Goal: Task Accomplishment & Management: Use online tool/utility

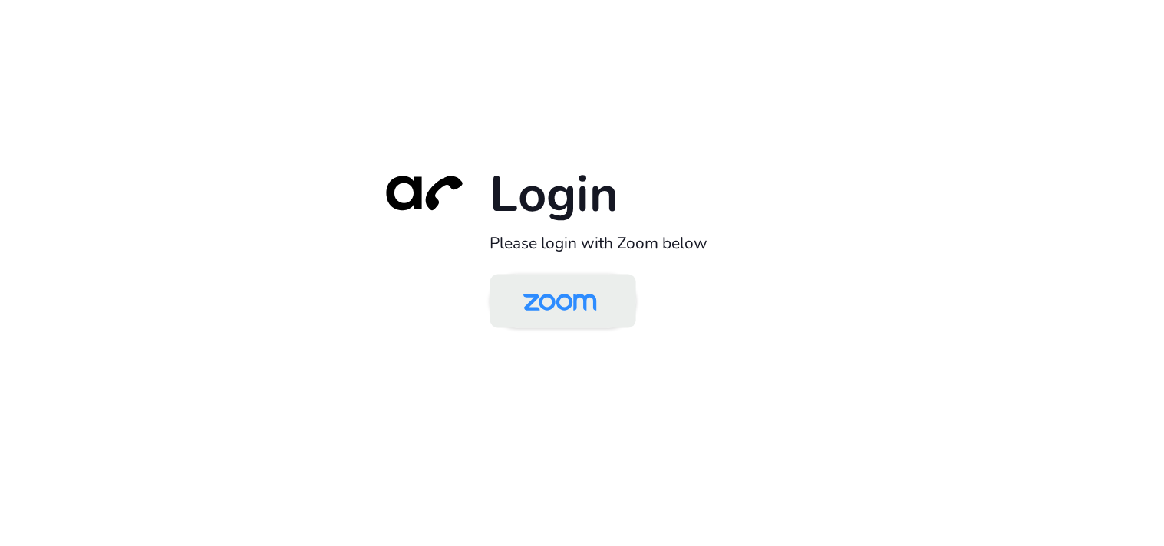
click at [565, 303] on img at bounding box center [560, 303] width 106 height 50
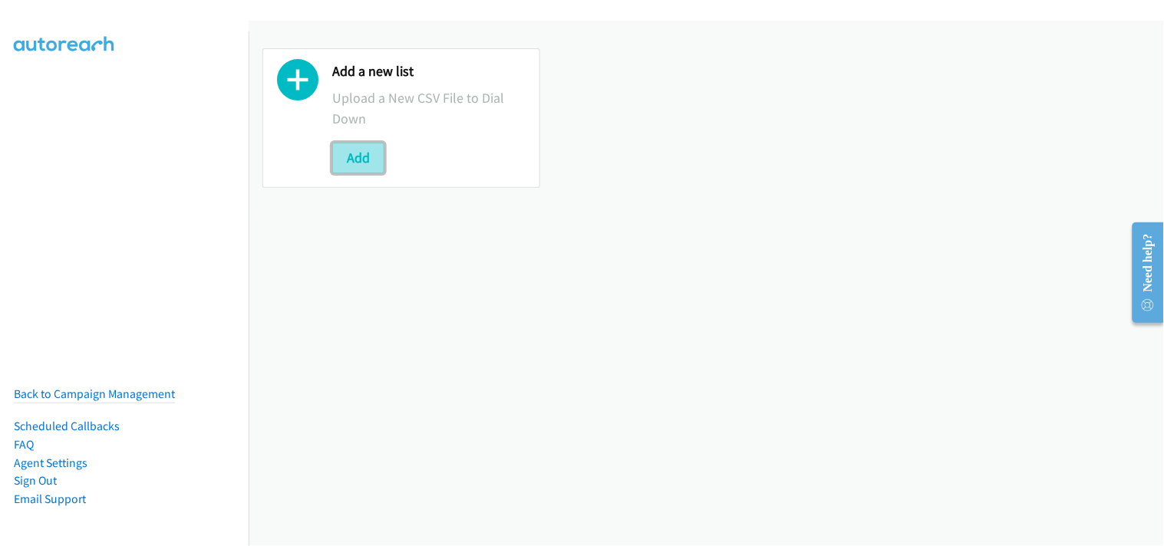
click at [348, 156] on button "Add" at bounding box center [358, 158] width 52 height 31
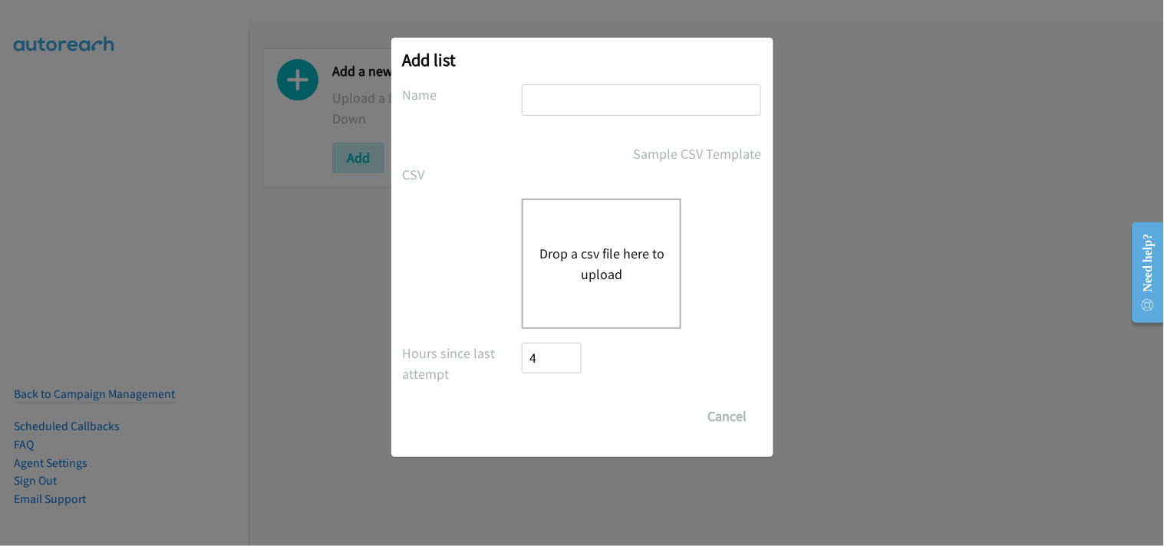
click at [562, 97] on input "text" at bounding box center [641, 99] width 239 height 31
type input "Zendesk"
click at [616, 279] on button "Drop a csv file here to upload" at bounding box center [602, 263] width 126 height 41
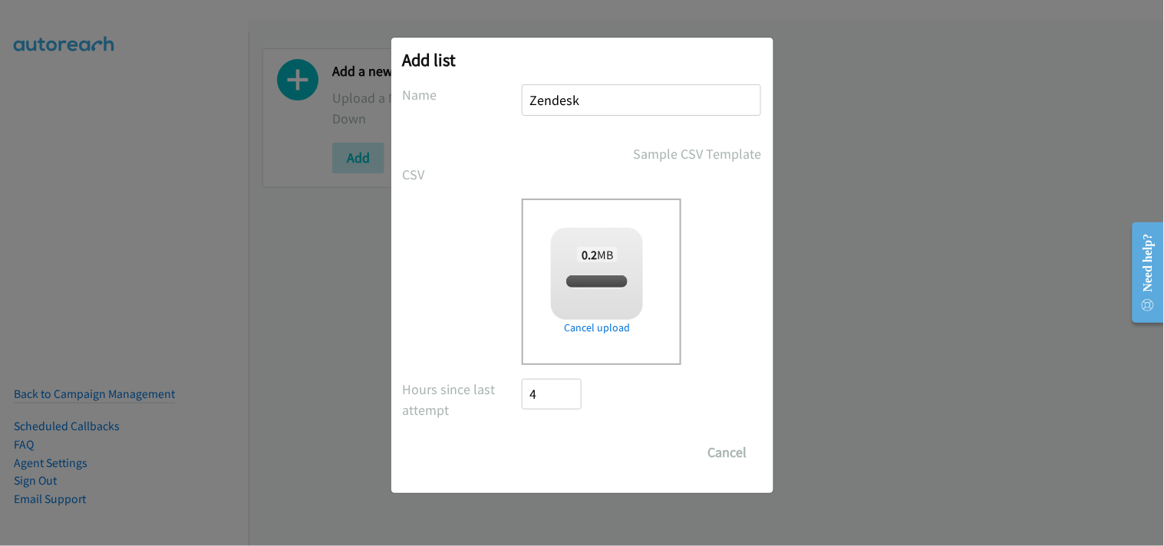
checkbox input "true"
click at [571, 463] on input "Save List" at bounding box center [563, 452] width 81 height 31
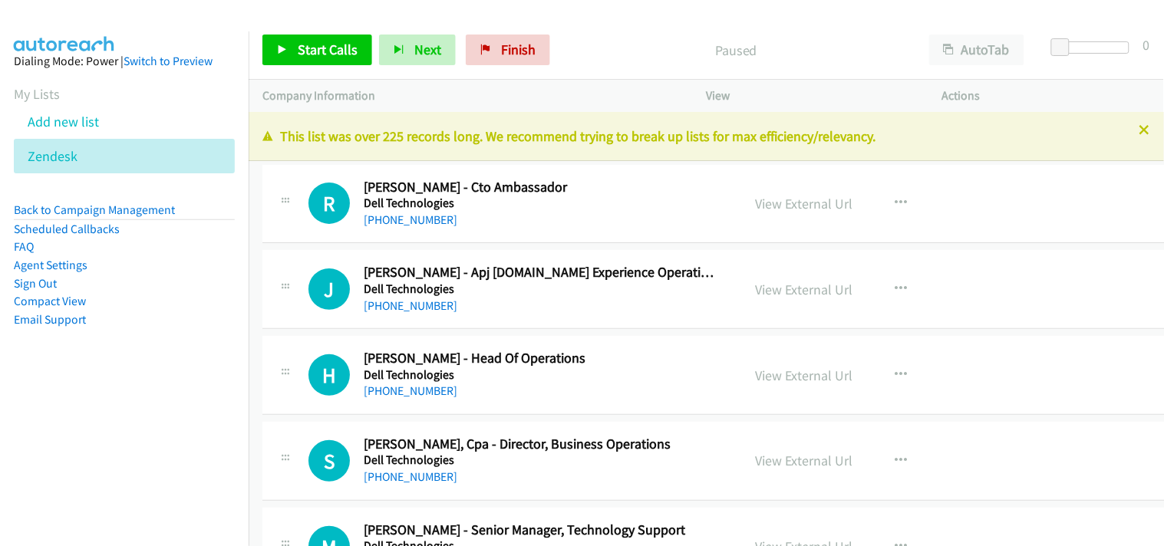
click at [1140, 129] on icon at bounding box center [1145, 131] width 11 height 11
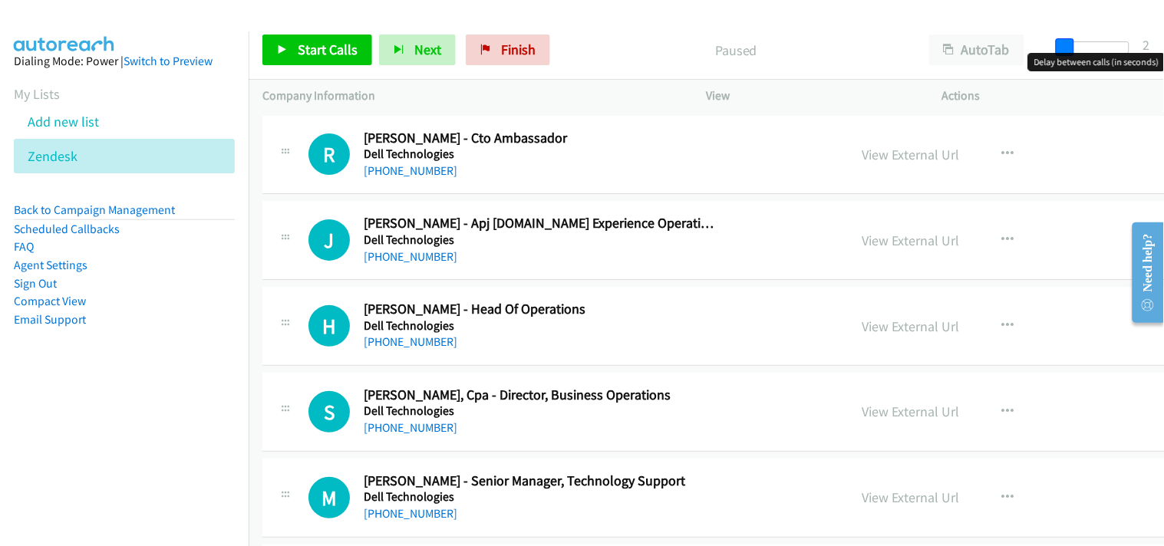
click at [1067, 47] on span at bounding box center [1065, 47] width 18 height 18
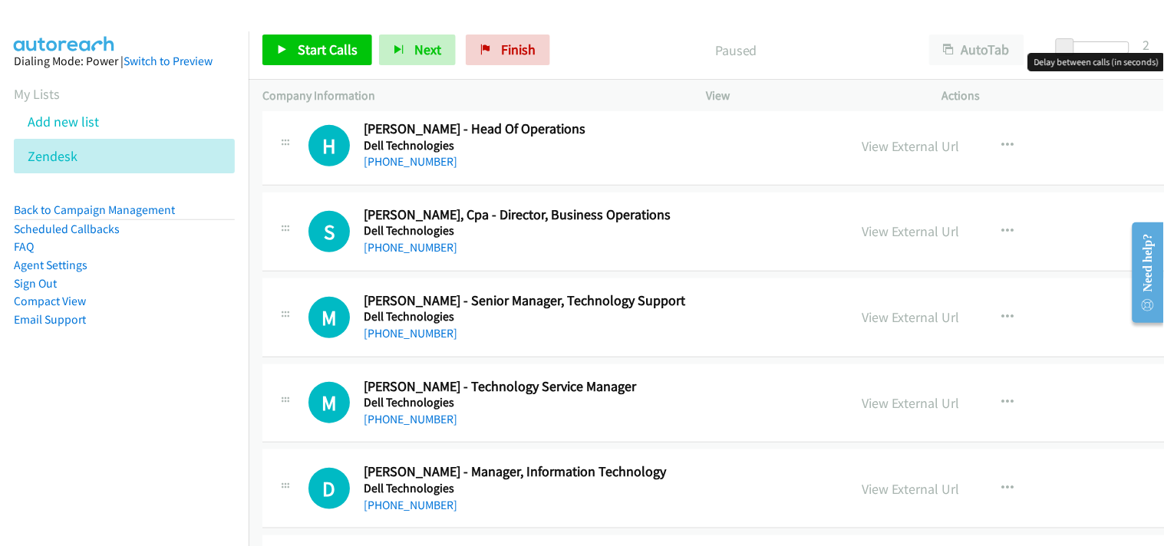
scroll to position [170, 0]
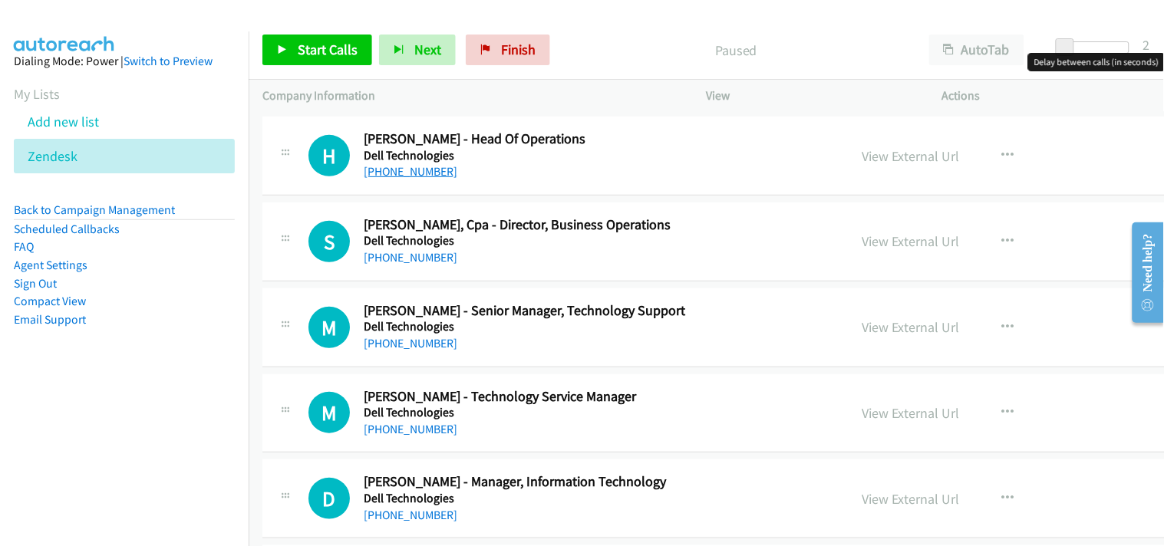
click at [428, 173] on link "+61 477 382 842" at bounding box center [411, 171] width 94 height 15
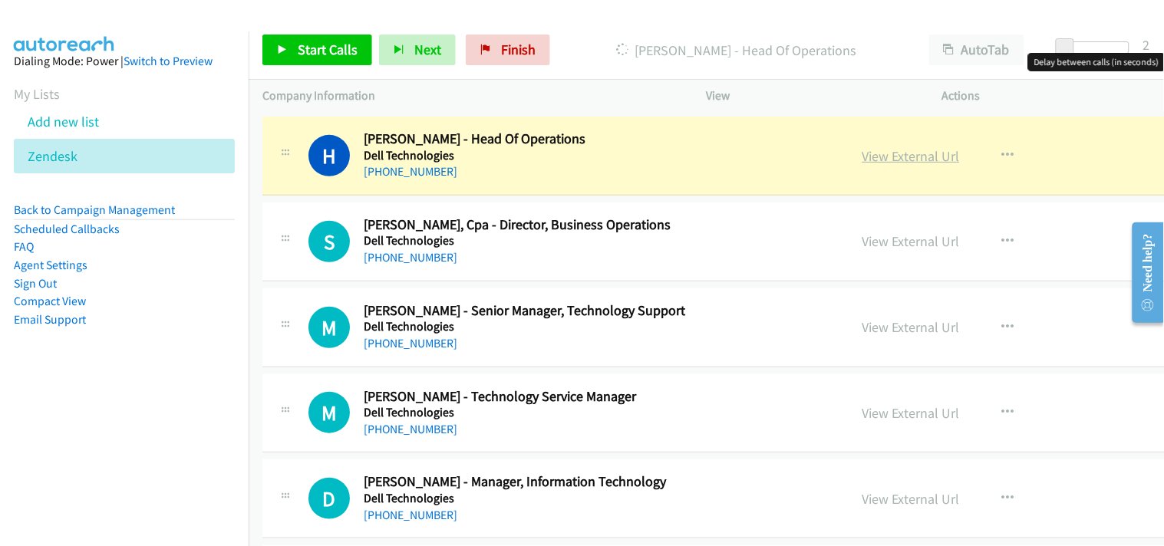
click at [863, 151] on link "View External Url" at bounding box center [911, 156] width 97 height 18
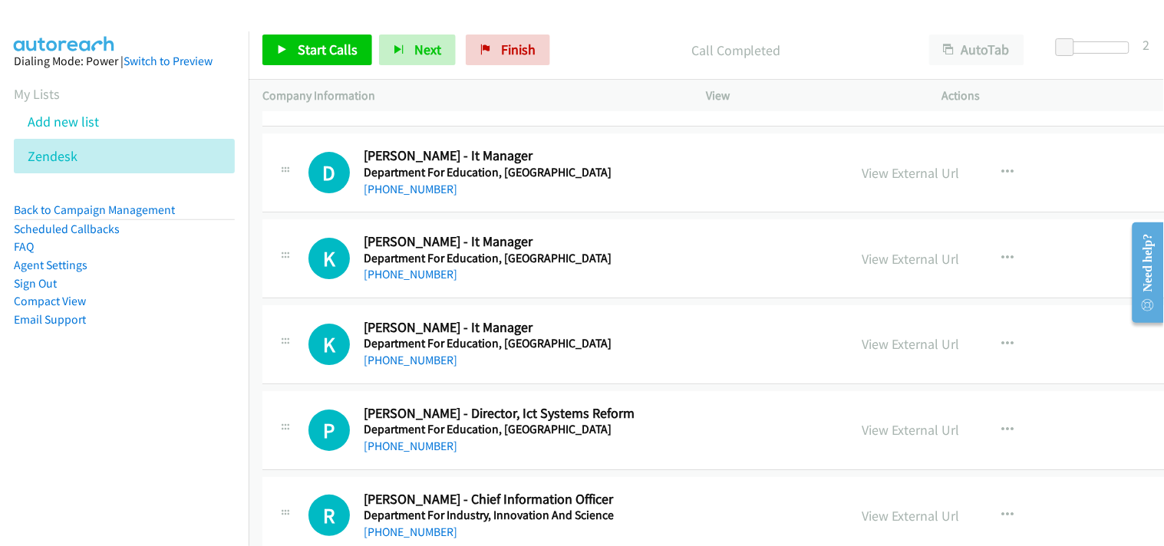
scroll to position [2728, 0]
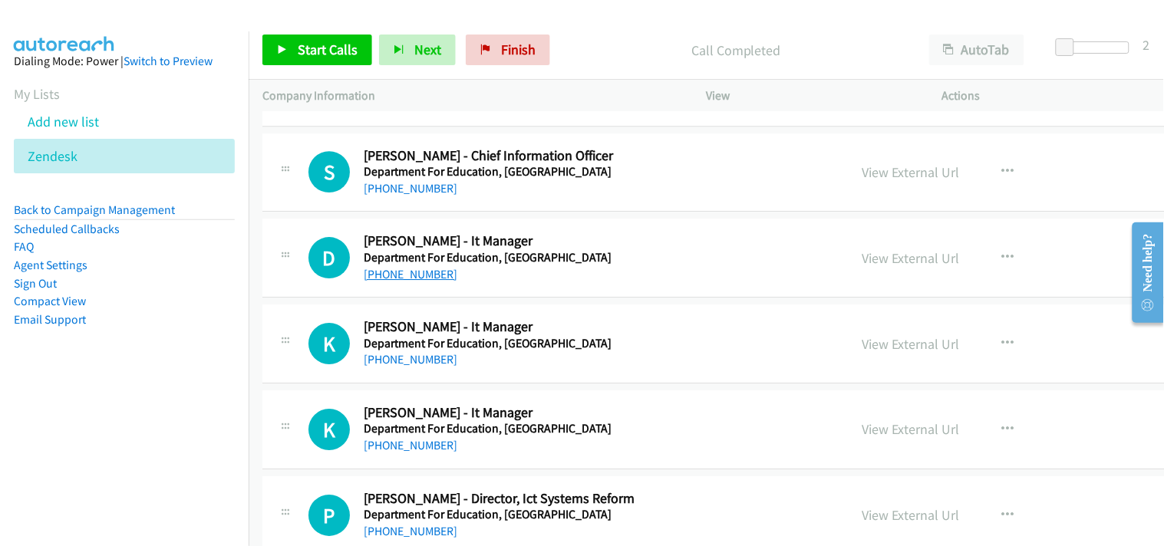
click at [418, 273] on link "+61 405 508 394" at bounding box center [411, 274] width 94 height 15
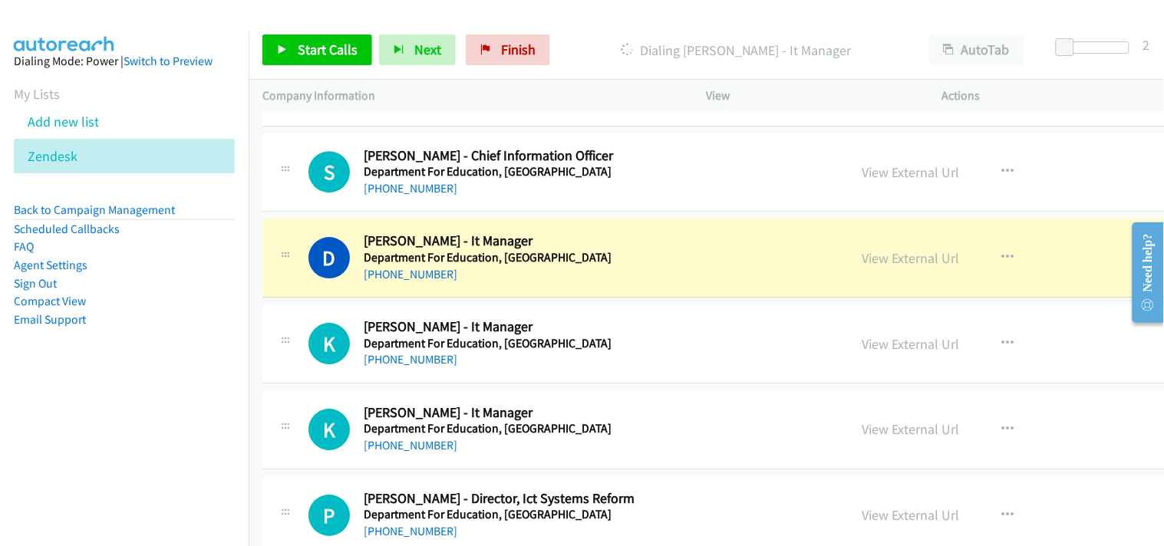
scroll to position [2813, 0]
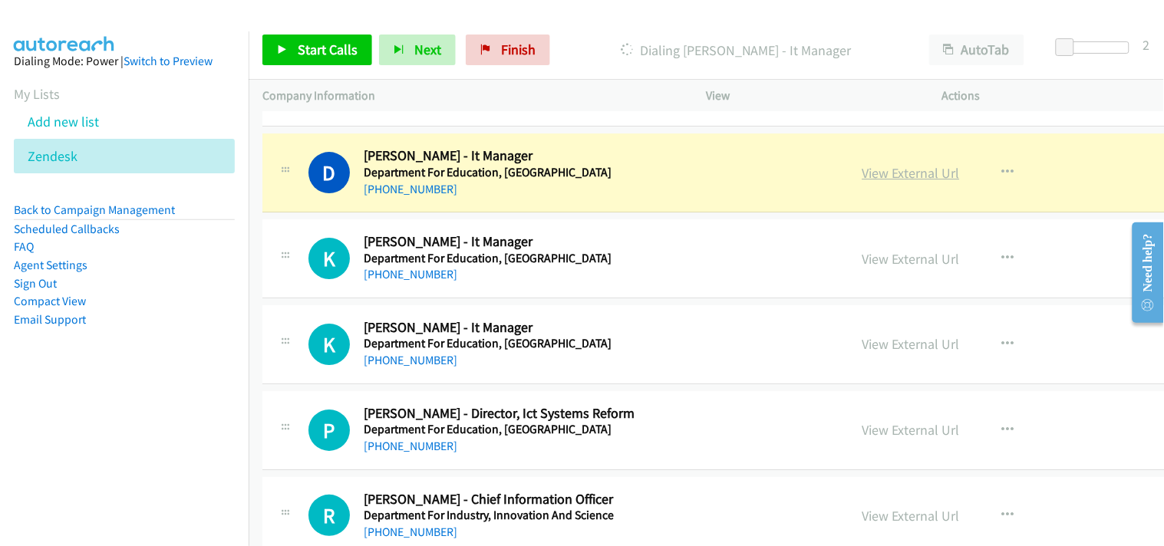
click at [863, 170] on link "View External Url" at bounding box center [911, 173] width 97 height 18
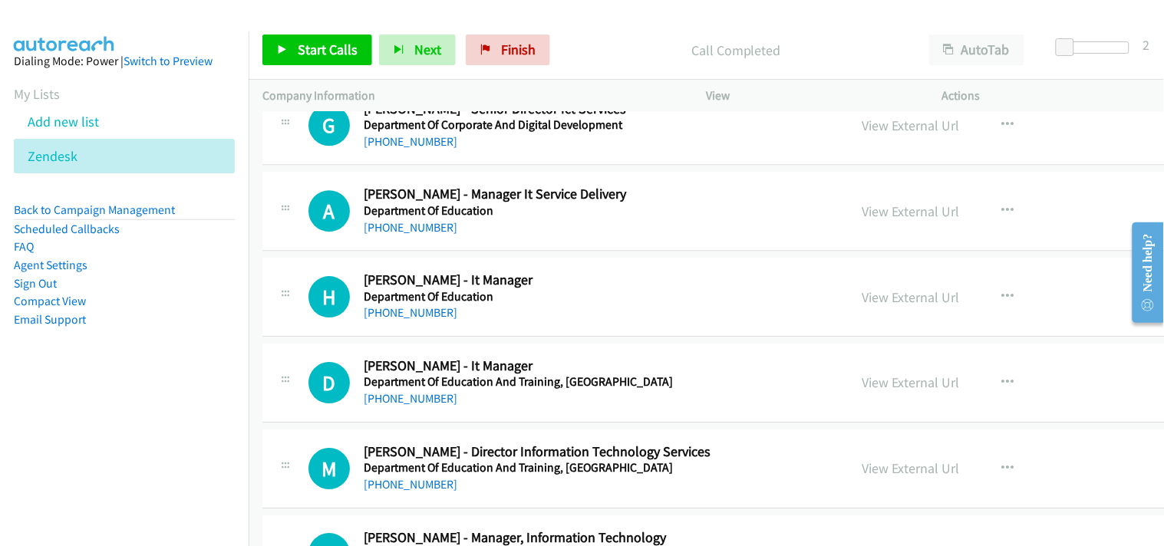
scroll to position [4178, 0]
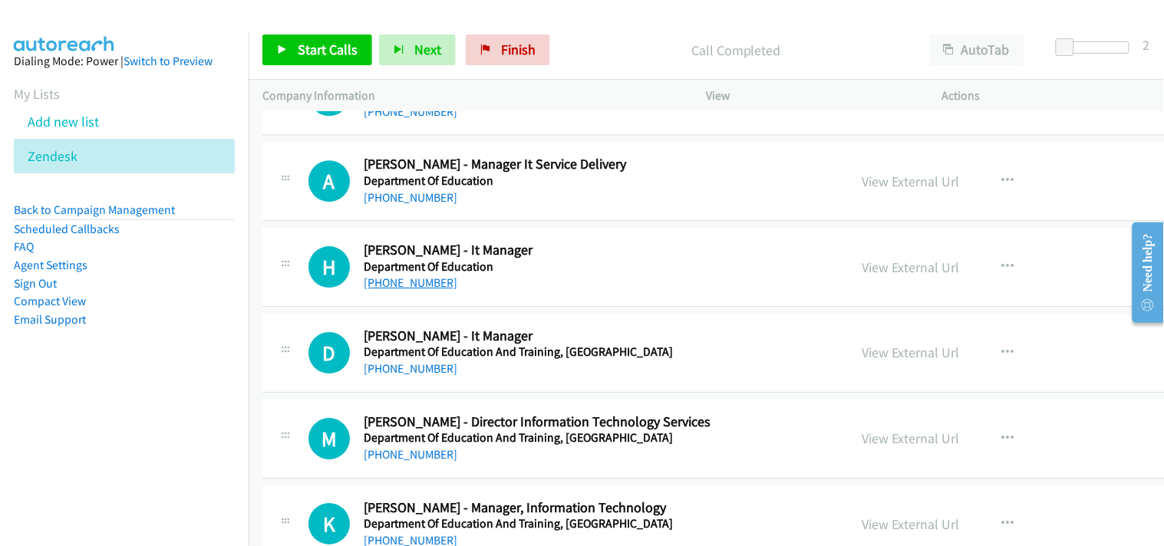
click at [400, 289] on link "+61 402 092 065" at bounding box center [411, 283] width 94 height 15
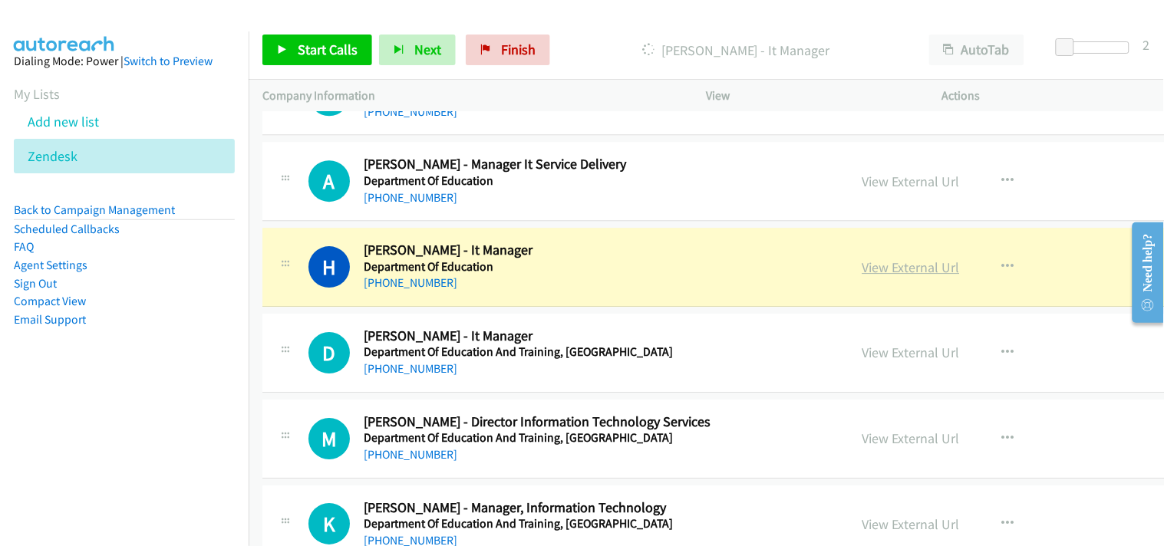
click at [863, 269] on link "View External Url" at bounding box center [911, 268] width 97 height 18
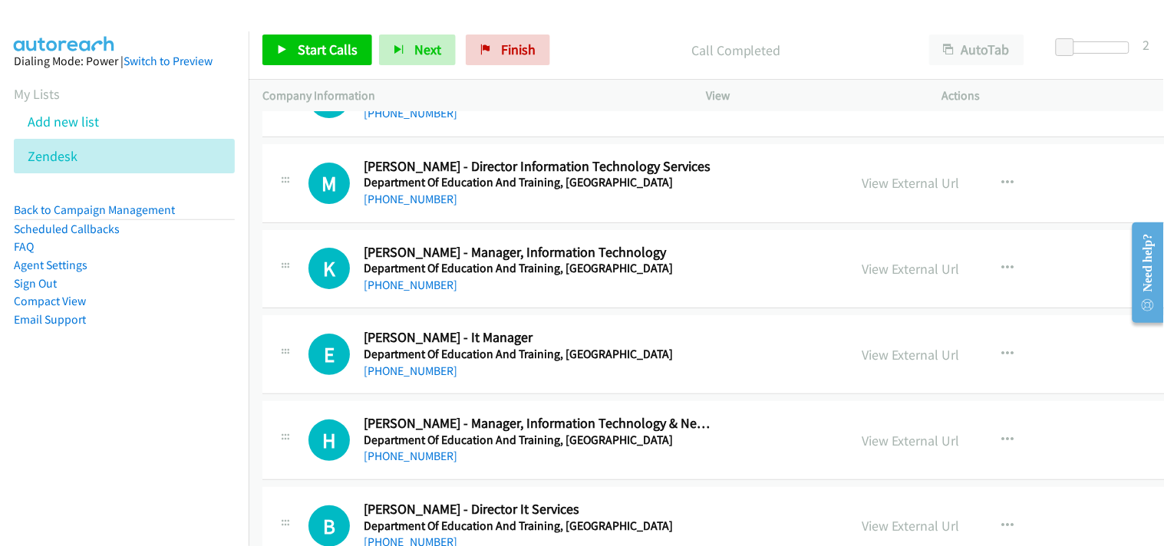
scroll to position [4348, 0]
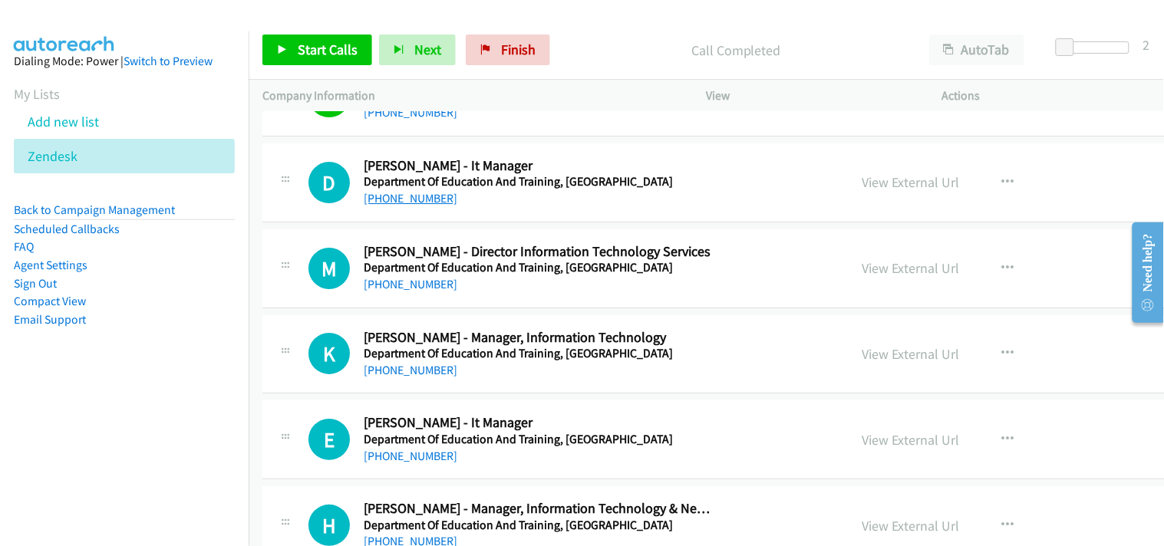
click at [386, 200] on link "+61 3 9748 9011" at bounding box center [411, 198] width 94 height 15
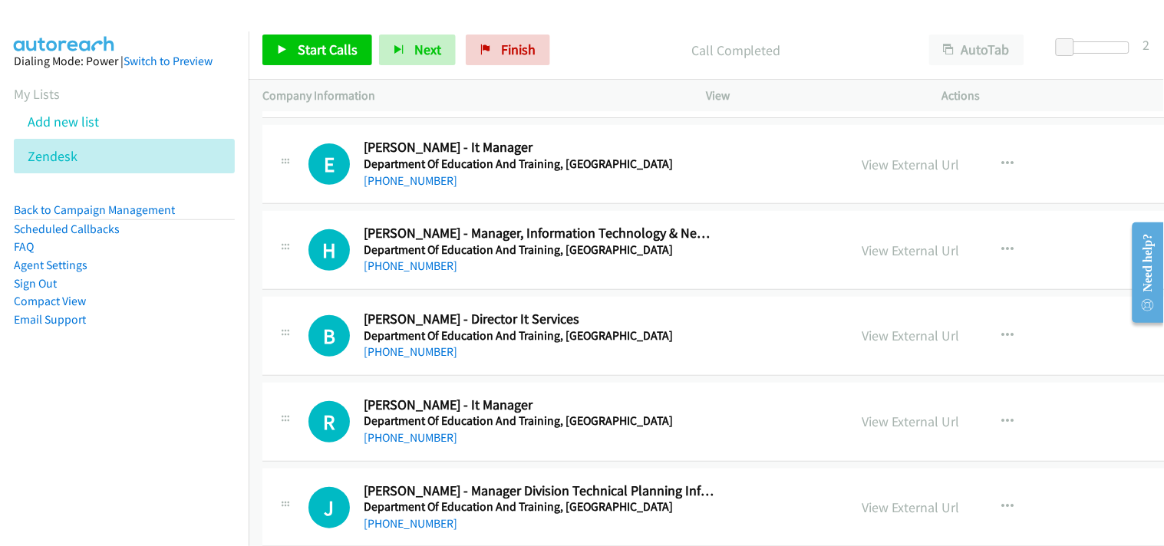
scroll to position [4605, 0]
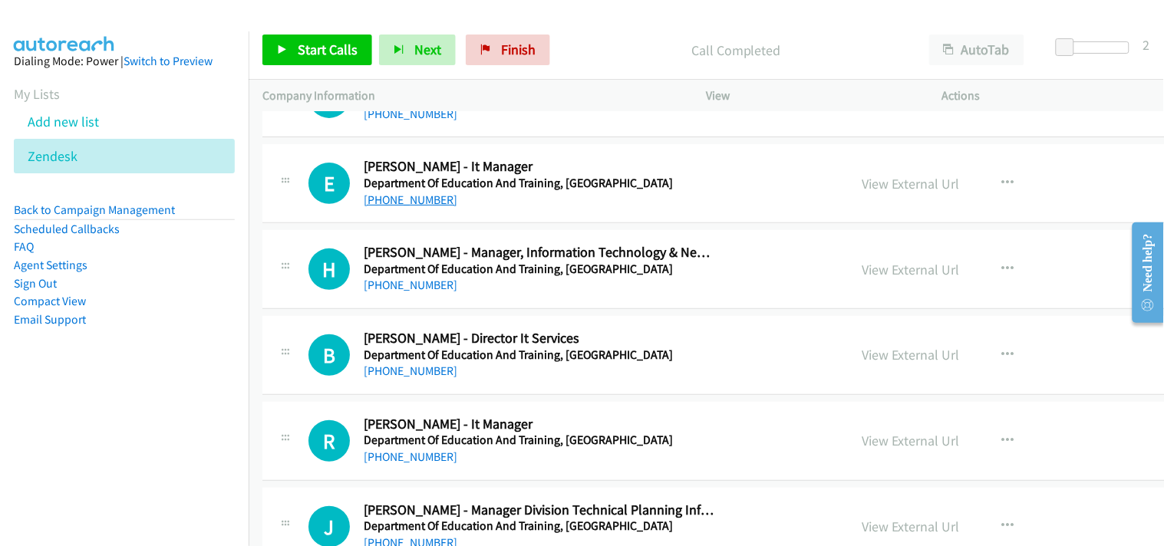
click at [404, 200] on link "+61 420 381 358" at bounding box center [411, 200] width 94 height 15
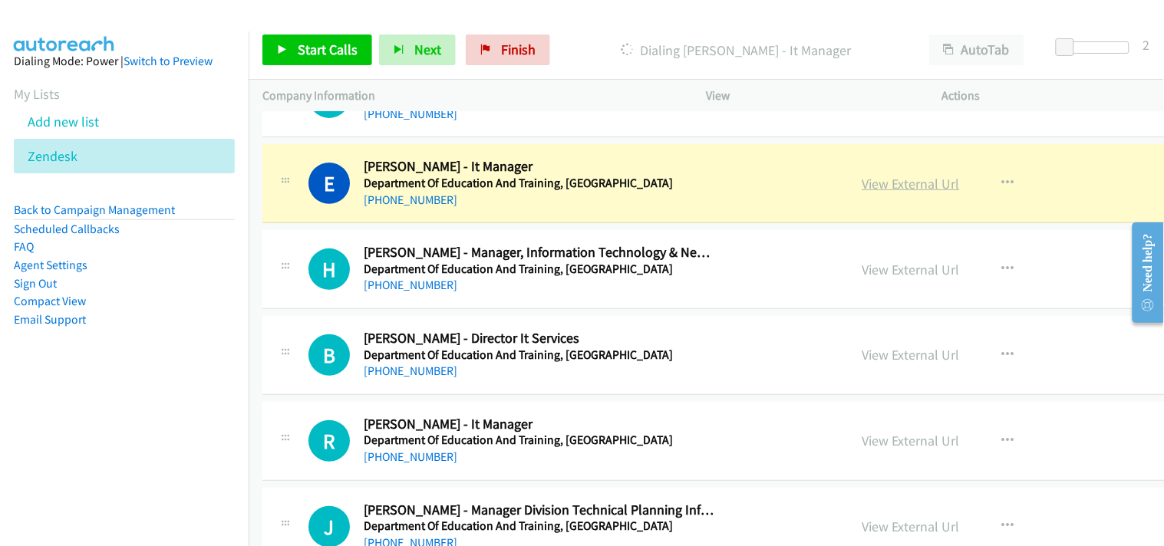
click at [863, 182] on link "View External Url" at bounding box center [911, 184] width 97 height 18
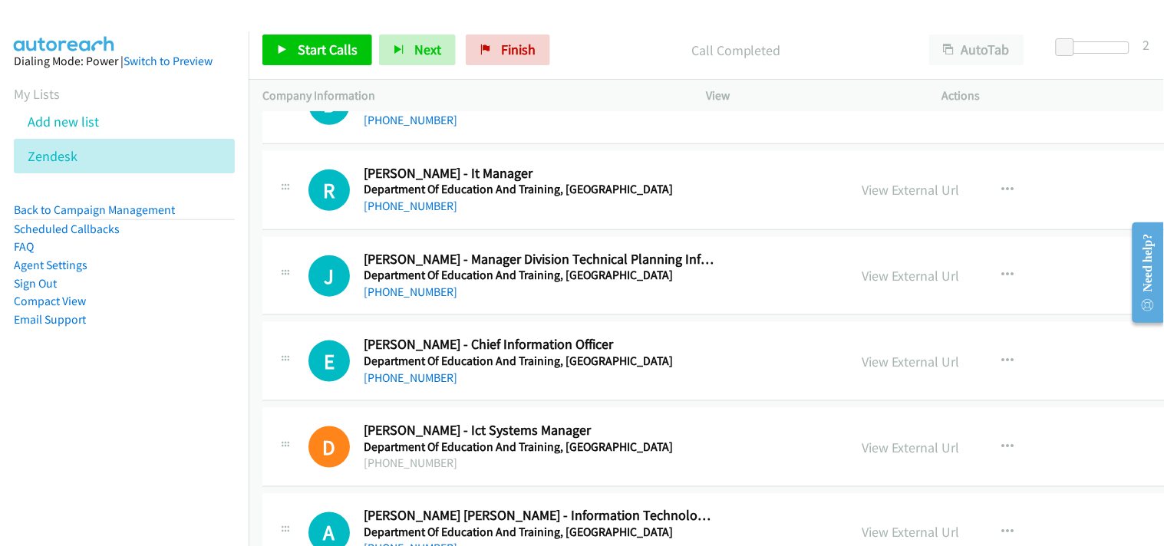
scroll to position [4860, 0]
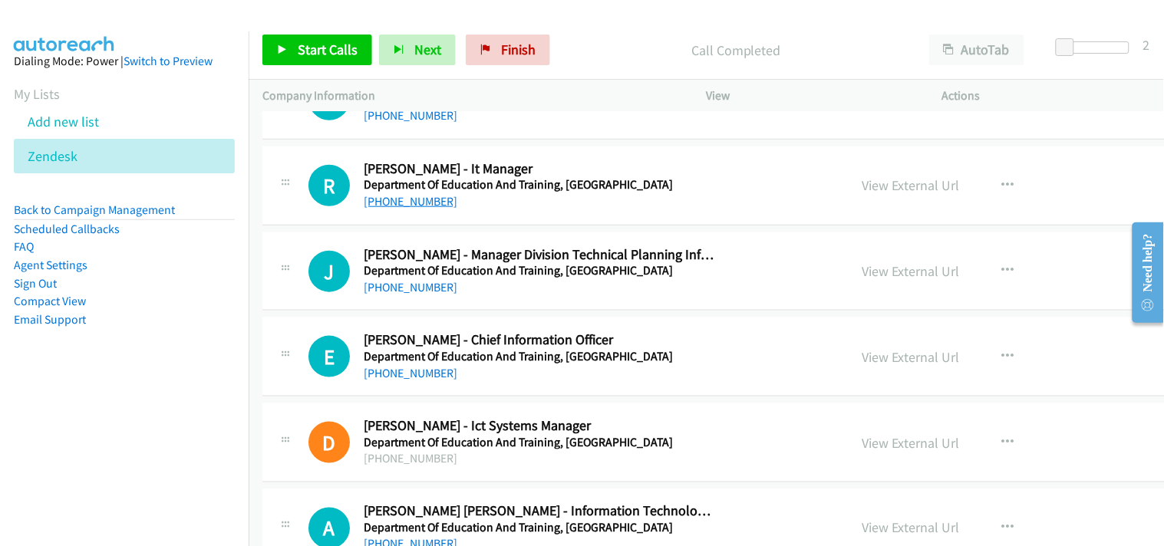
click at [401, 203] on link "+61 414 249 700" at bounding box center [411, 201] width 94 height 15
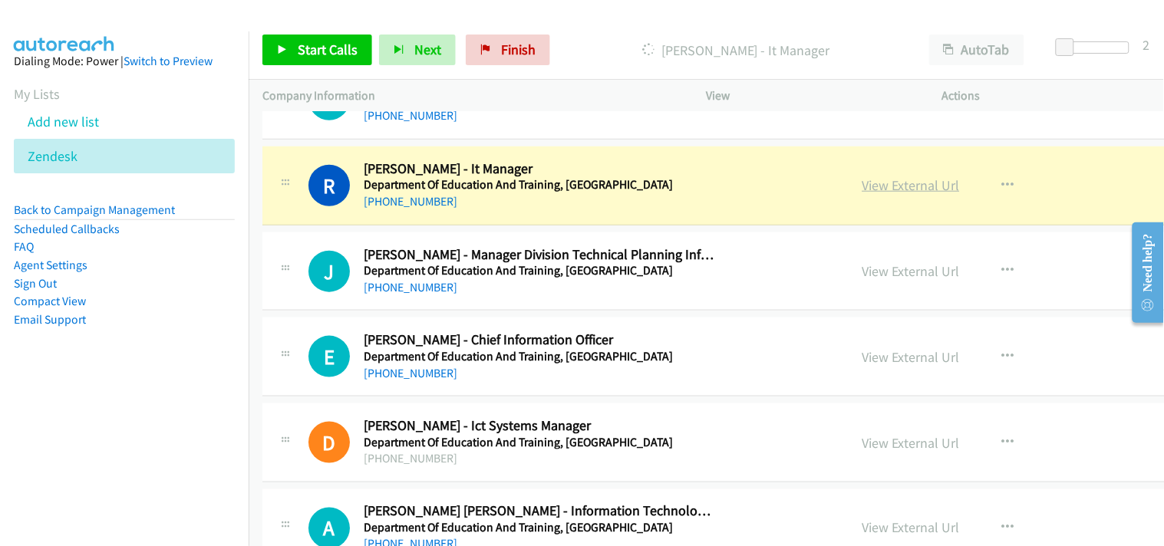
click at [863, 181] on link "View External Url" at bounding box center [911, 186] width 97 height 18
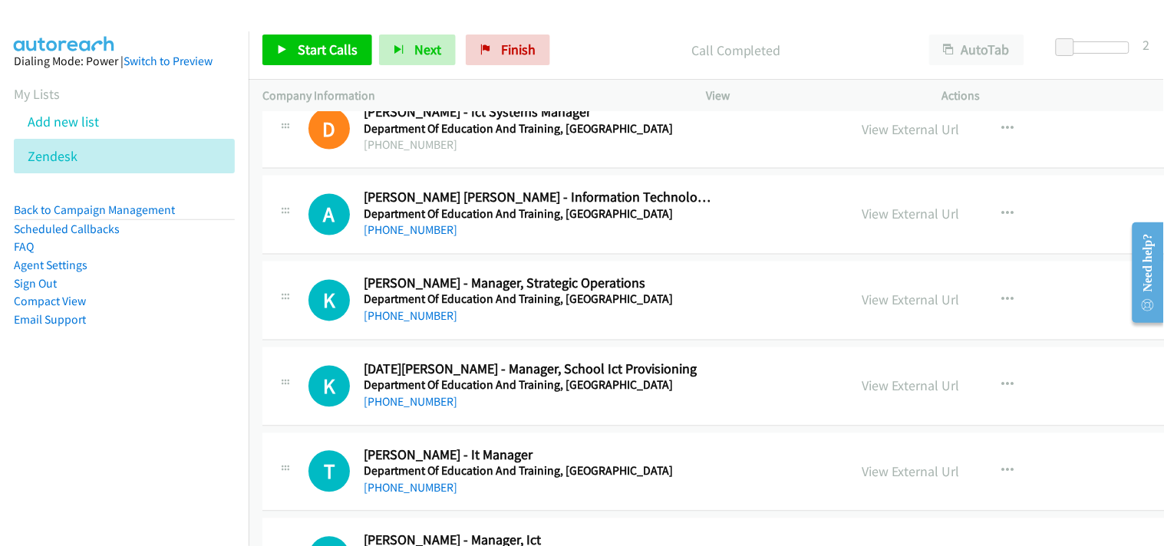
scroll to position [5201, 0]
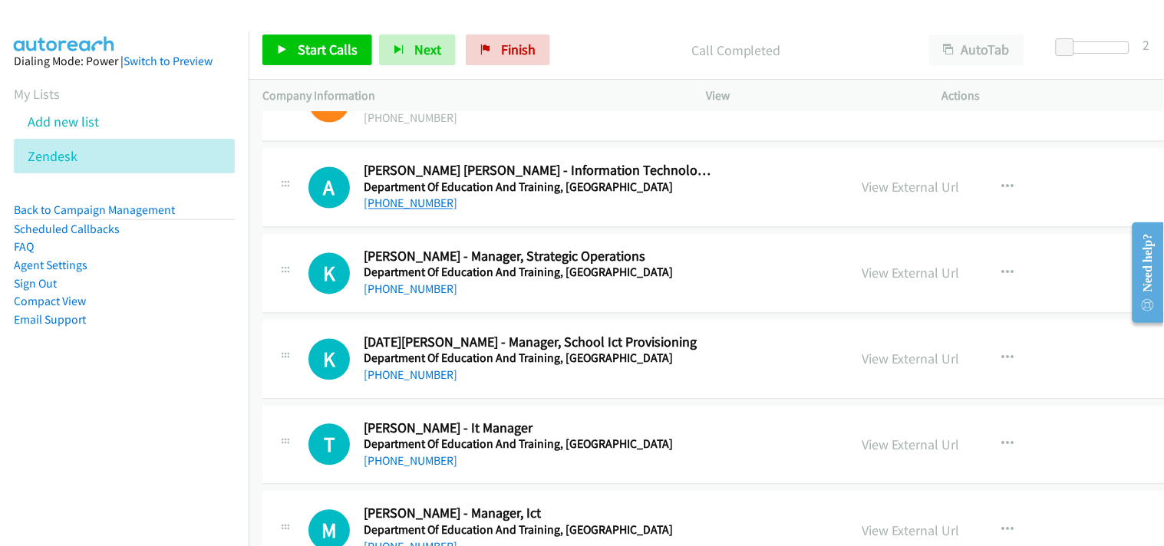
click at [411, 201] on link "+61 478 587 113" at bounding box center [411, 203] width 94 height 15
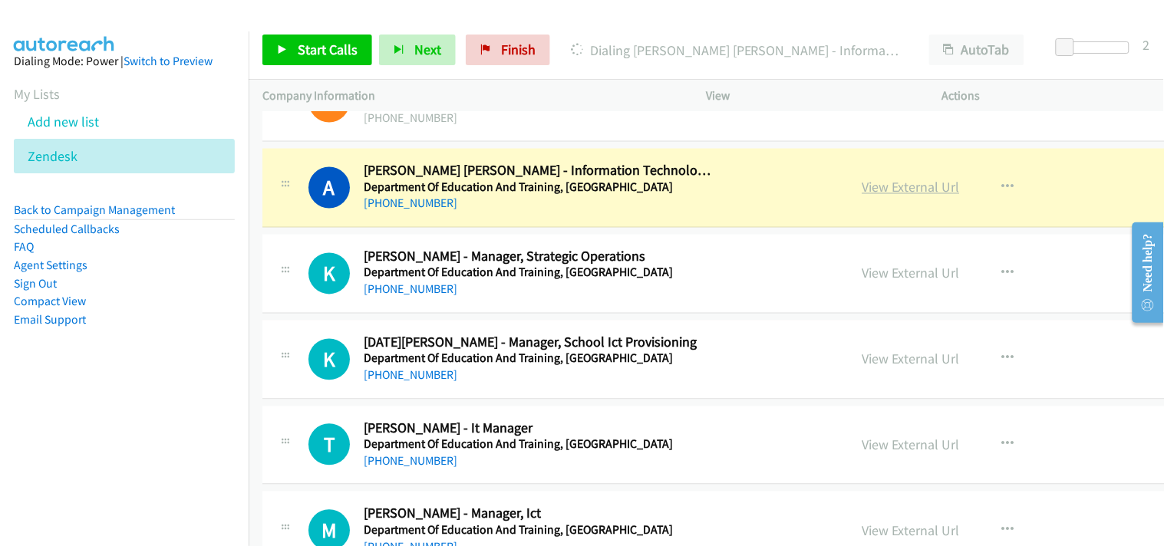
click at [863, 187] on link "View External Url" at bounding box center [911, 188] width 97 height 18
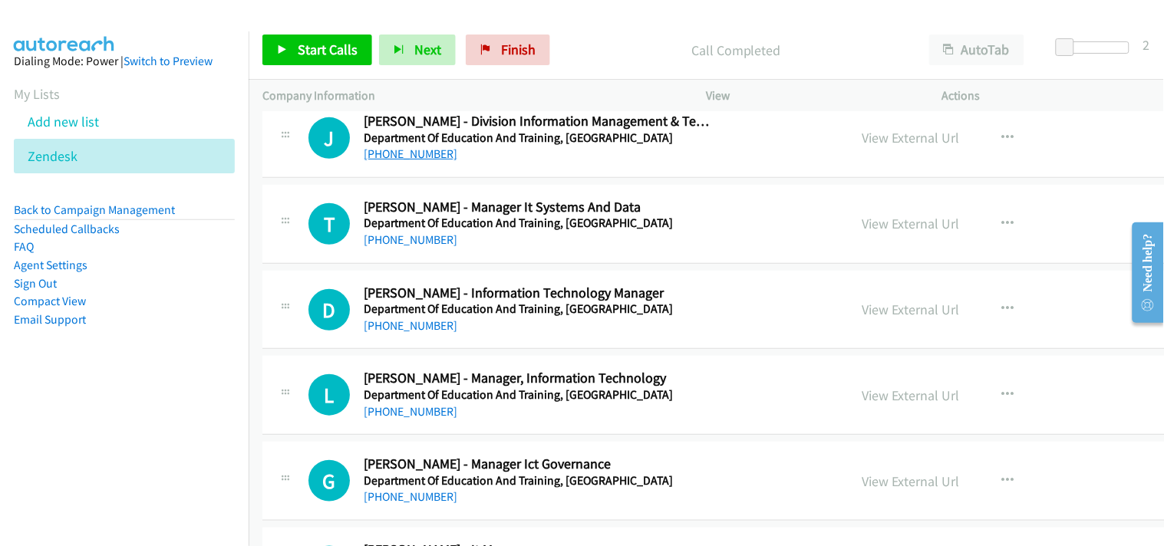
scroll to position [6225, 0]
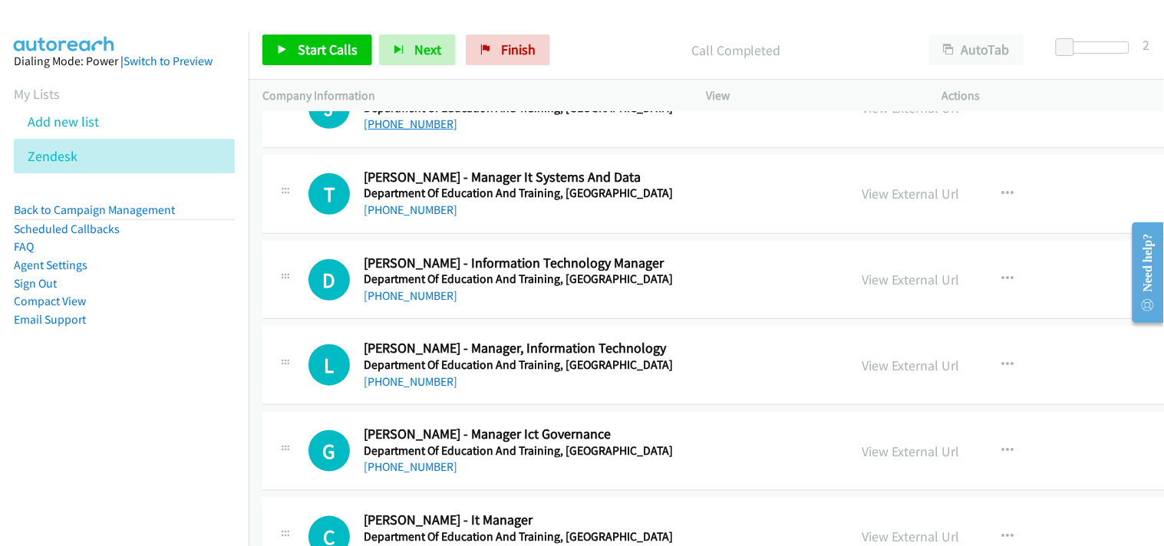
click at [413, 213] on link "+61 438 796 811" at bounding box center [411, 210] width 94 height 15
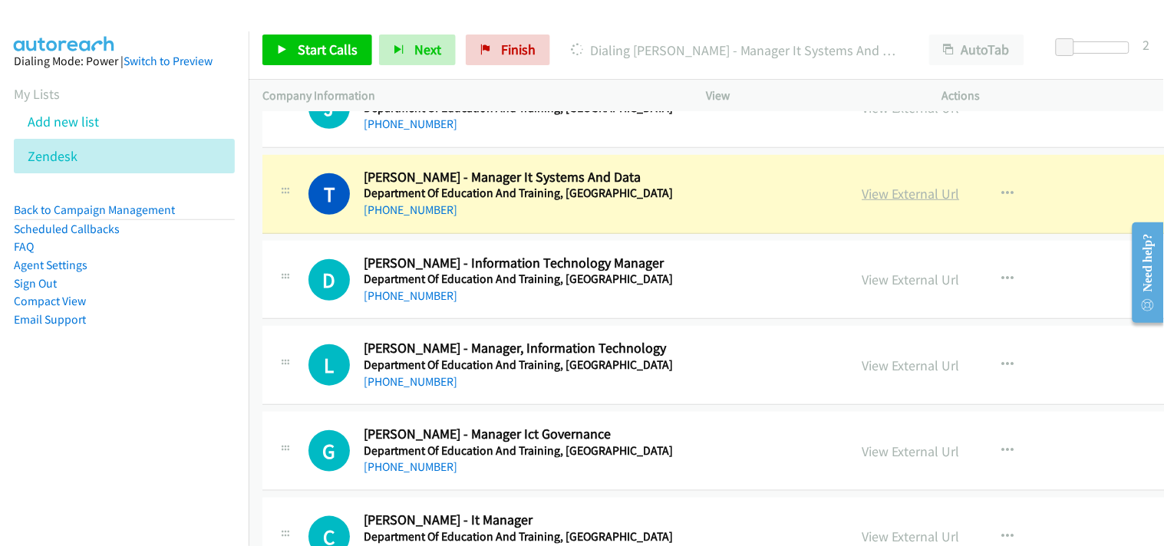
click at [863, 200] on link "View External Url" at bounding box center [911, 194] width 97 height 18
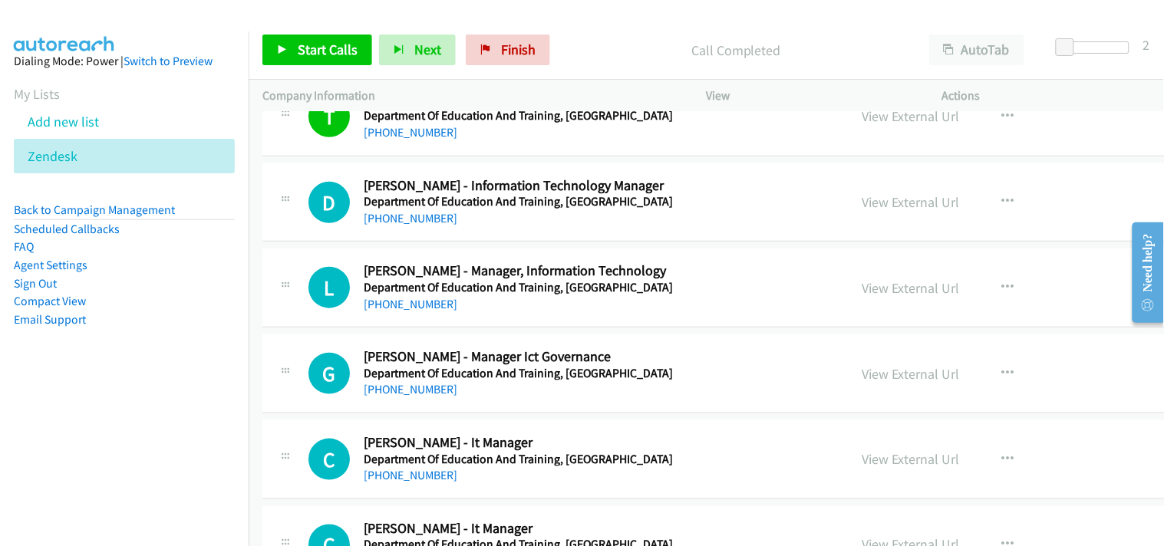
scroll to position [6310, 0]
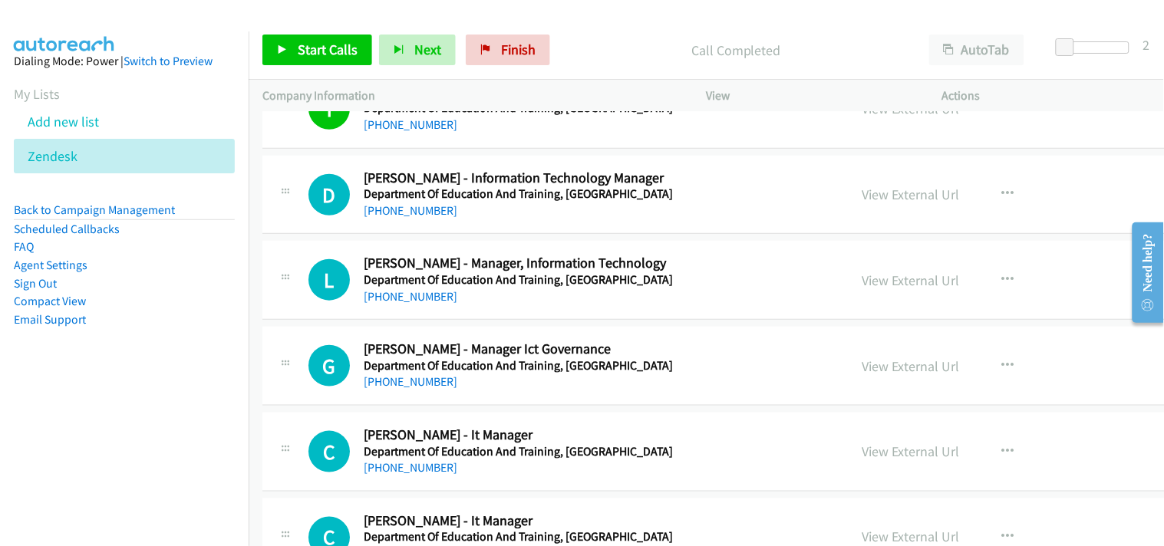
click at [230, 342] on aside "Dialing Mode: Power | Switch to Preview My Lists Add new list Zendesk Back to C…" at bounding box center [124, 214] width 249 height 367
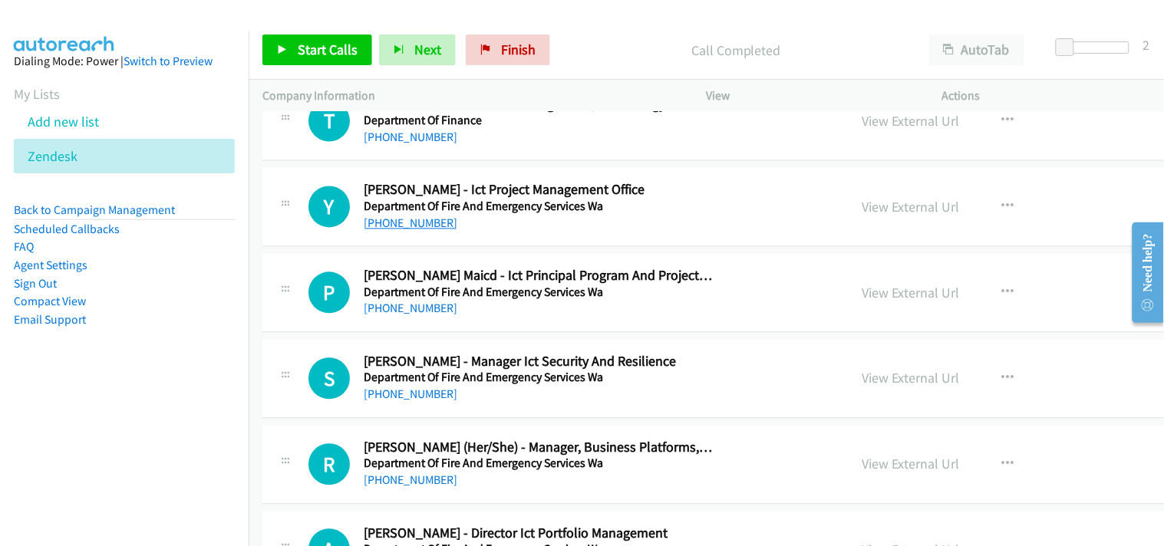
scroll to position [8356, 0]
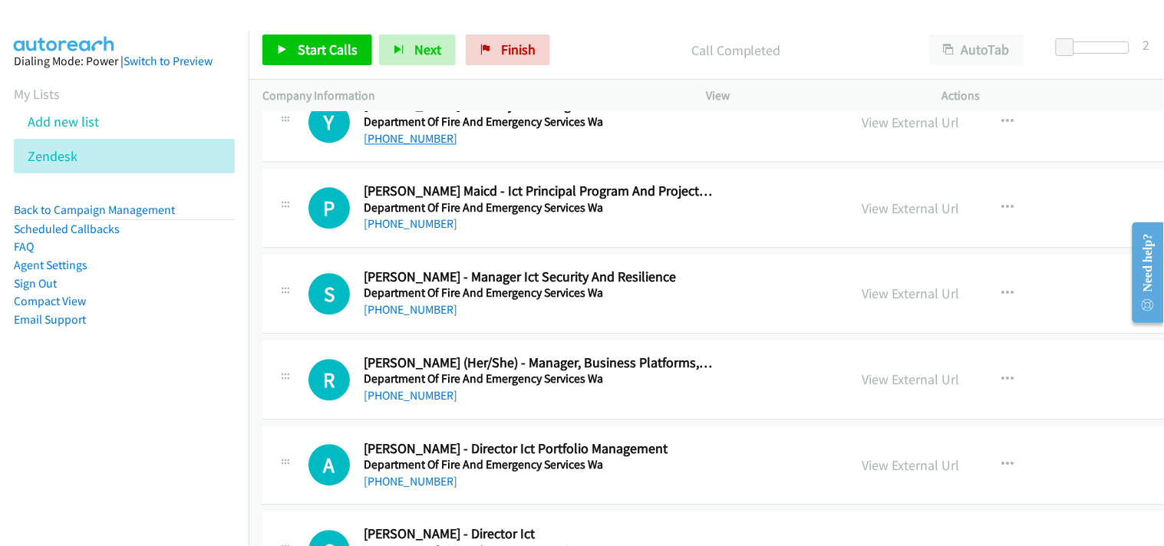
click at [422, 227] on link "+61 490 477 423" at bounding box center [411, 223] width 94 height 15
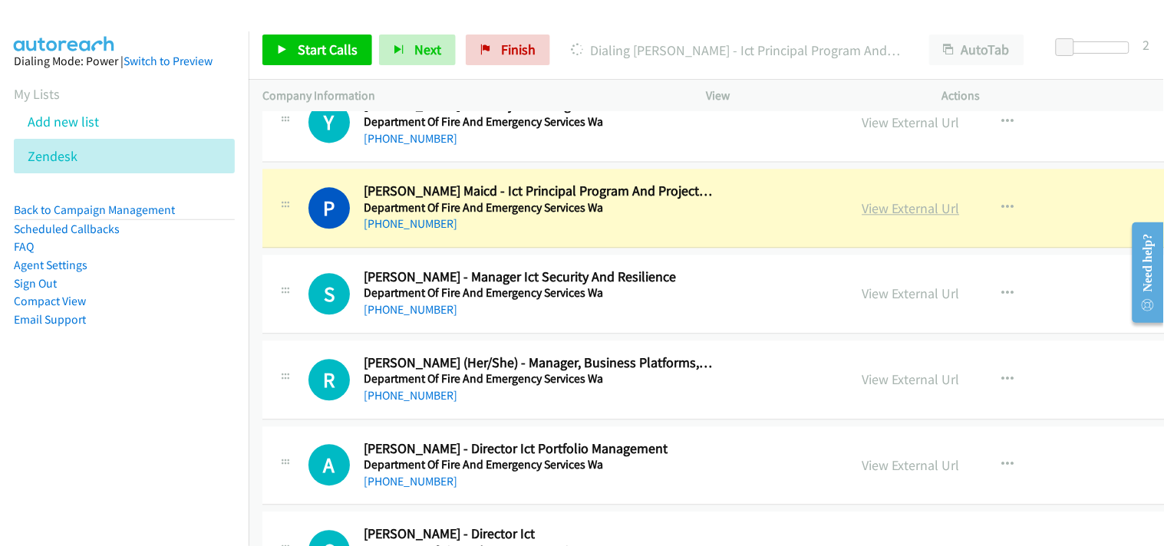
click at [863, 212] on link "View External Url" at bounding box center [911, 209] width 97 height 18
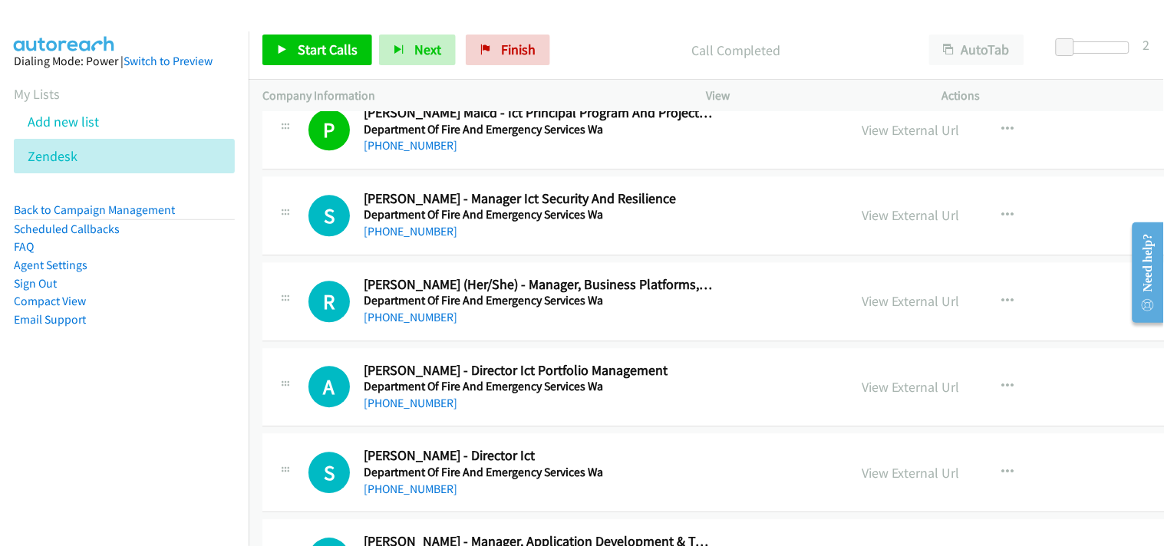
scroll to position [8442, 0]
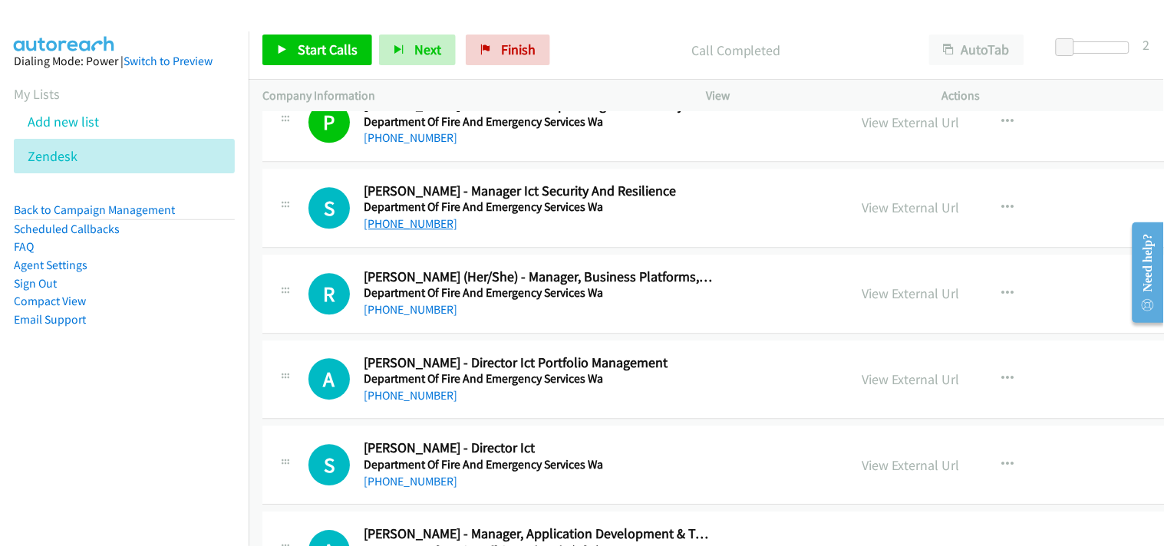
click at [410, 220] on link "+61 439 138 463" at bounding box center [411, 223] width 94 height 15
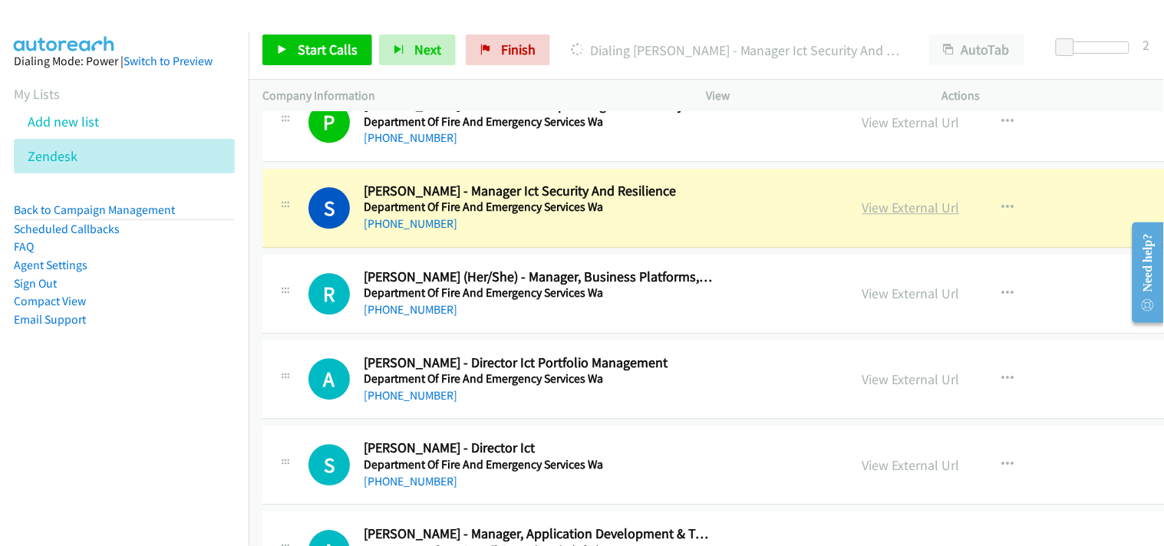
click at [863, 208] on link "View External Url" at bounding box center [911, 208] width 97 height 18
